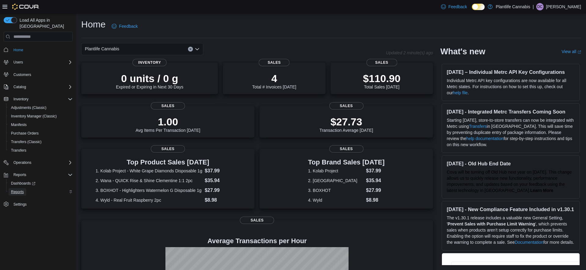
click at [22, 189] on span "Reports" at bounding box center [17, 191] width 13 height 5
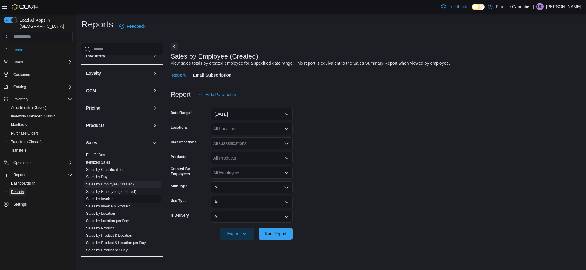
scroll to position [62, 0]
drag, startPoint x: 108, startPoint y: 198, endPoint x: 122, endPoint y: 191, distance: 15.6
click at [108, 198] on link "Sales by Invoice" at bounding box center [99, 197] width 27 height 4
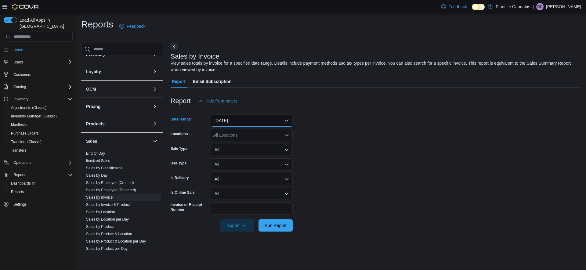
click at [250, 118] on button "[DATE]" at bounding box center [252, 120] width 82 height 12
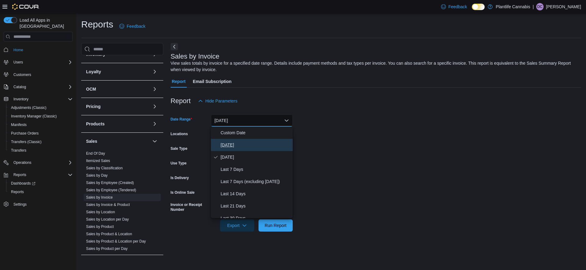
drag, startPoint x: 225, startPoint y: 143, endPoint x: 257, endPoint y: 178, distance: 48.0
click at [225, 143] on span "[DATE]" at bounding box center [256, 144] width 70 height 7
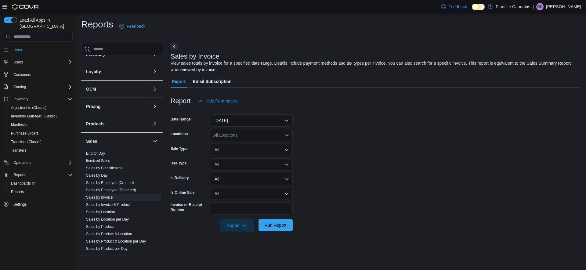
click at [283, 225] on span "Run Report" at bounding box center [276, 225] width 22 height 6
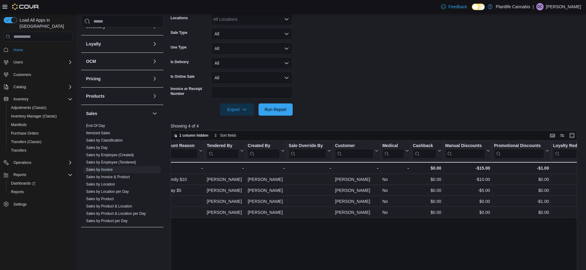
scroll to position [0, 710]
